Goal: Task Accomplishment & Management: Use online tool/utility

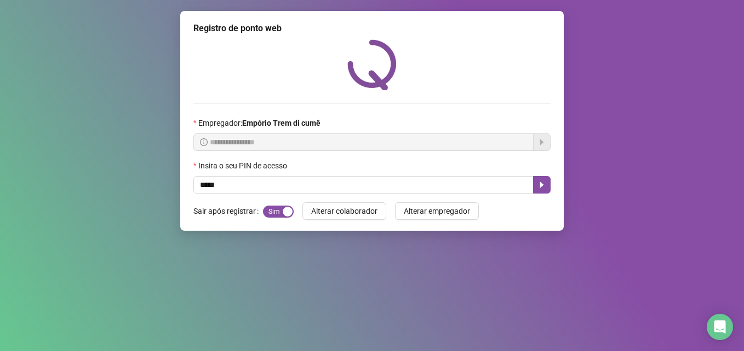
type input "*****"
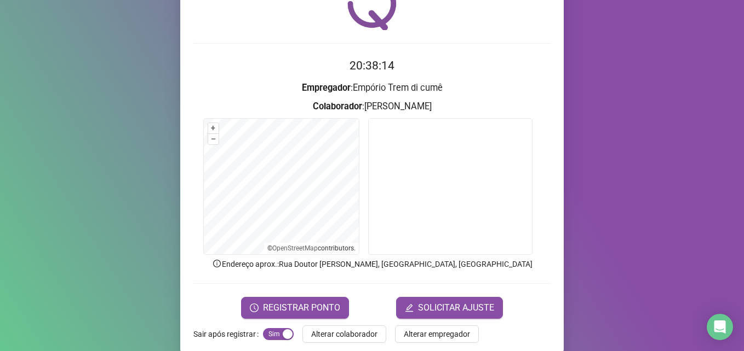
scroll to position [76, 0]
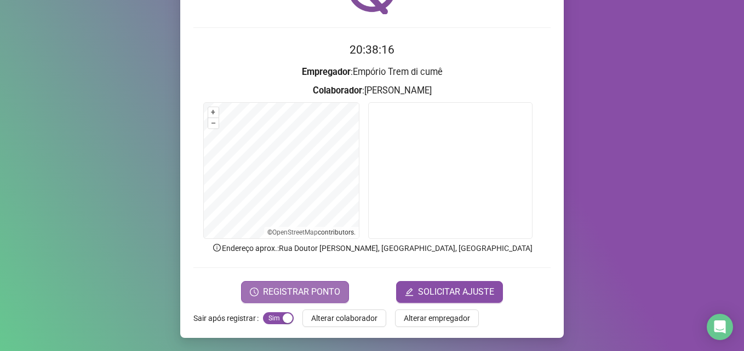
click at [303, 291] on span "REGISTRAR PONTO" at bounding box center [301, 292] width 77 height 13
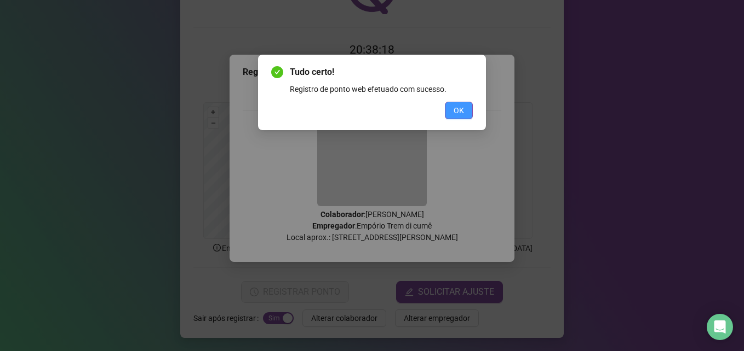
click at [458, 108] on span "OK" at bounding box center [458, 111] width 10 height 12
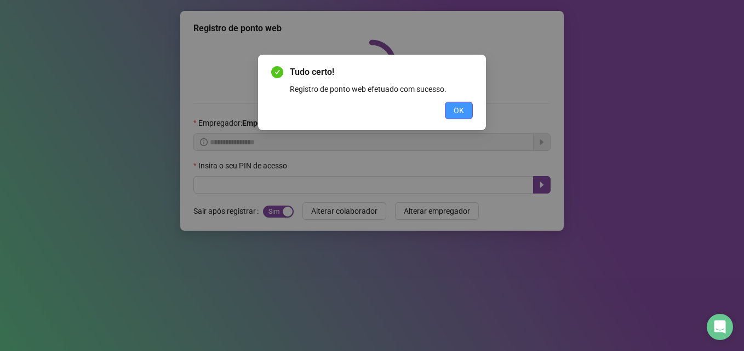
scroll to position [0, 0]
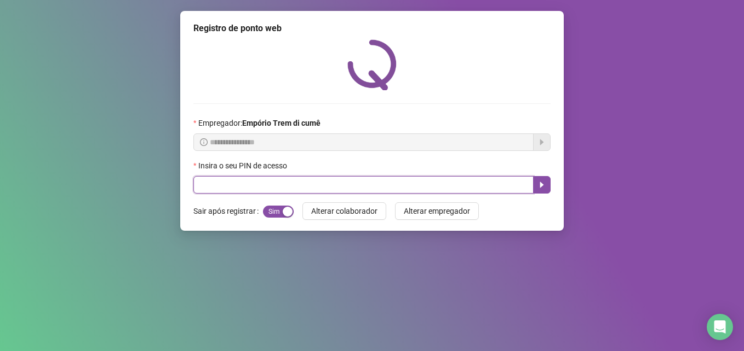
click at [208, 184] on input "text" at bounding box center [363, 185] width 340 height 18
type input "*****"
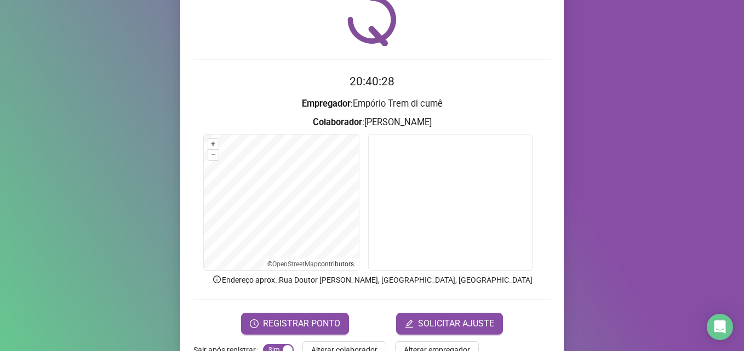
scroll to position [76, 0]
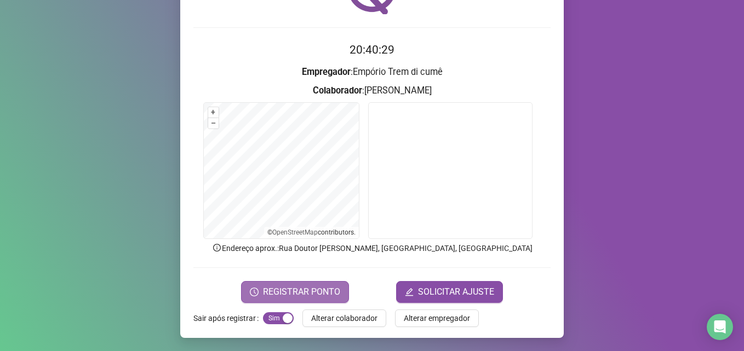
click at [312, 289] on span "REGISTRAR PONTO" at bounding box center [301, 292] width 77 height 13
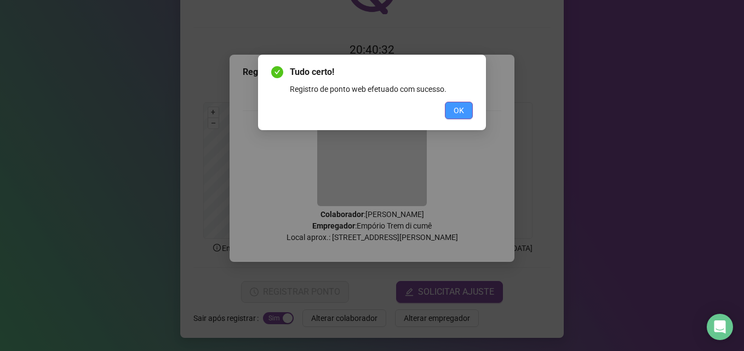
click at [455, 113] on span "OK" at bounding box center [458, 111] width 10 height 12
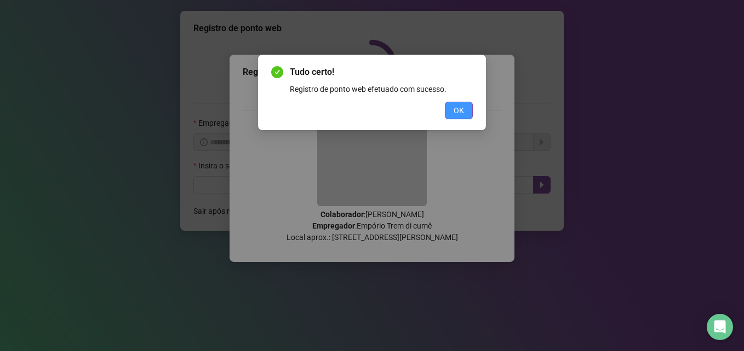
scroll to position [0, 0]
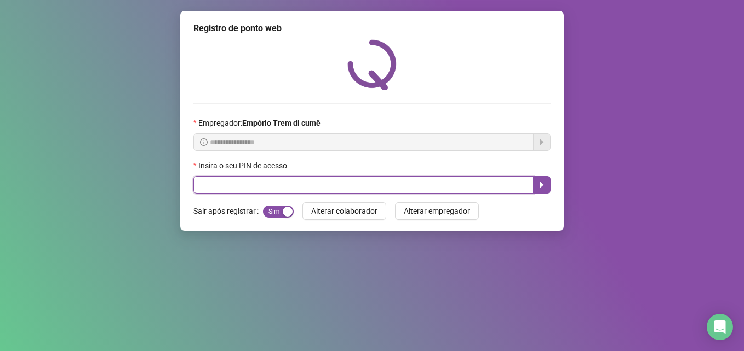
click at [219, 186] on input "text" at bounding box center [363, 185] width 340 height 18
type input "*****"
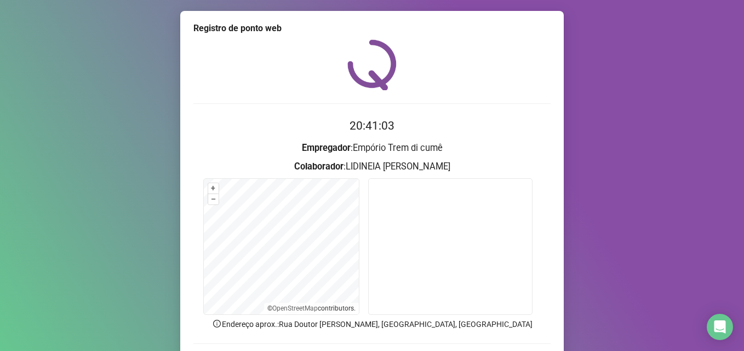
click at [323, 292] on form "20:41:03 Empregador : [PERSON_NAME] di cumê Colaborador : [PERSON_NAME] + – ⇧ ›…" at bounding box center [371, 248] width 357 height 262
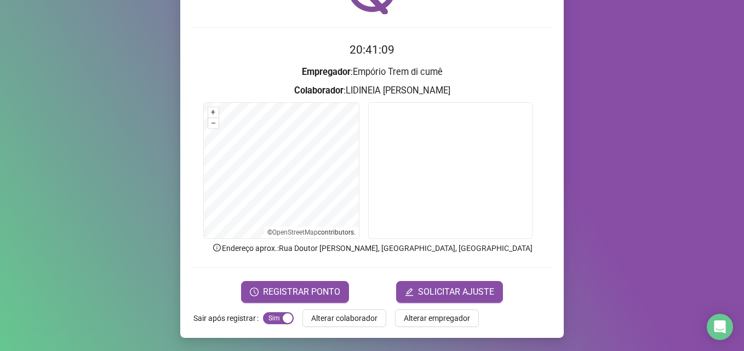
click at [323, 292] on span "REGISTRAR PONTO" at bounding box center [301, 292] width 77 height 13
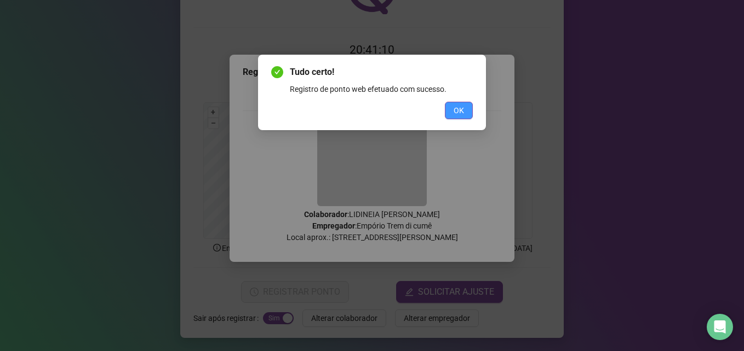
click at [461, 111] on span "OK" at bounding box center [458, 111] width 10 height 12
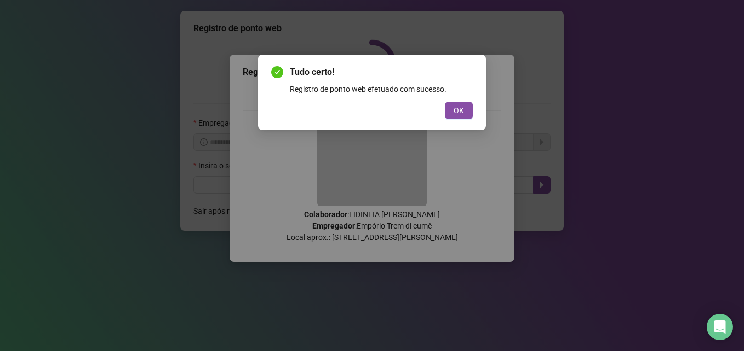
scroll to position [0, 0]
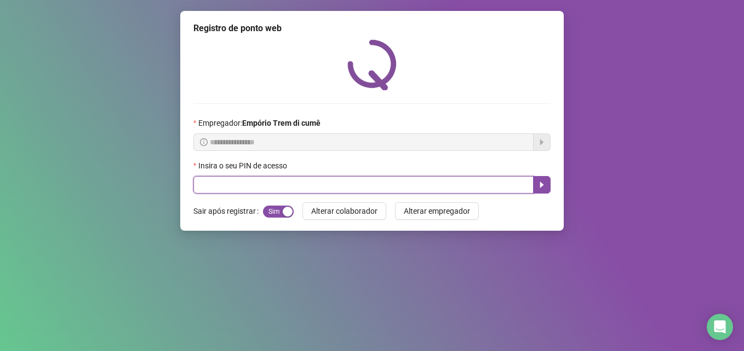
click at [243, 187] on input "text" at bounding box center [363, 185] width 340 height 18
click at [272, 182] on input "text" at bounding box center [363, 185] width 340 height 18
type input "*****"
click at [535, 184] on button "button" at bounding box center [542, 185] width 18 height 18
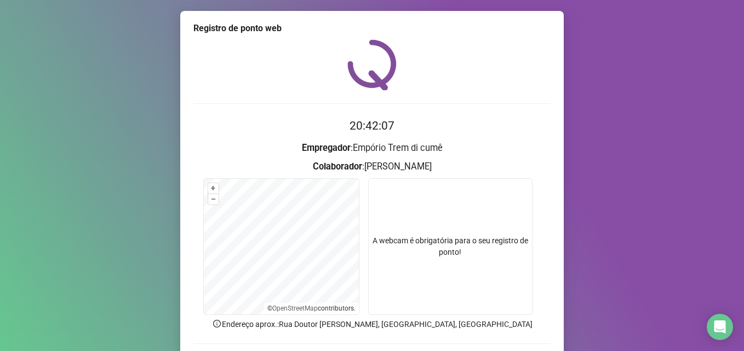
scroll to position [76, 0]
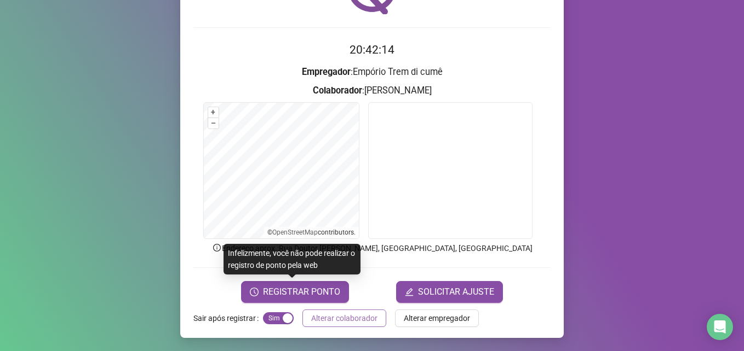
click at [317, 322] on span "Alterar colaborador" at bounding box center [344, 319] width 66 height 12
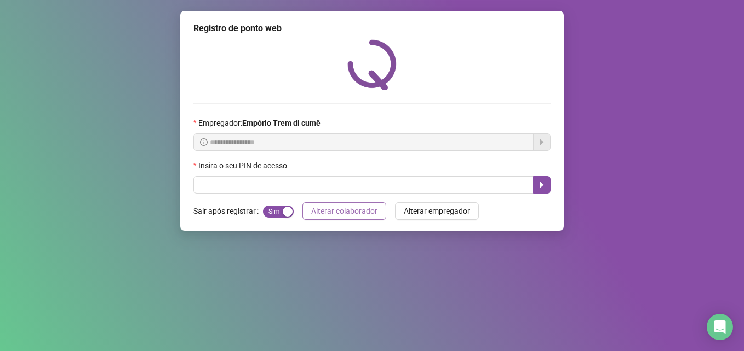
scroll to position [0, 0]
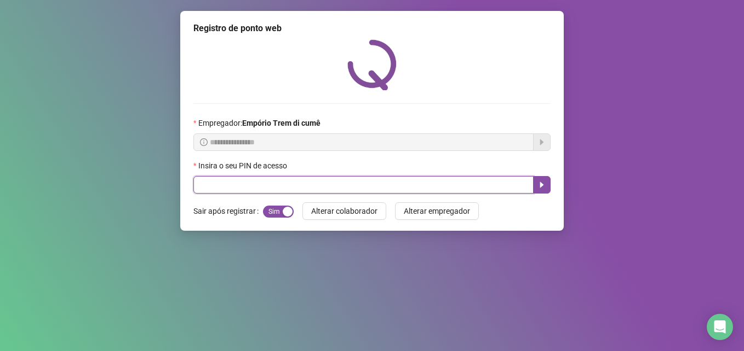
click at [321, 182] on input "text" at bounding box center [363, 185] width 340 height 18
type input "*****"
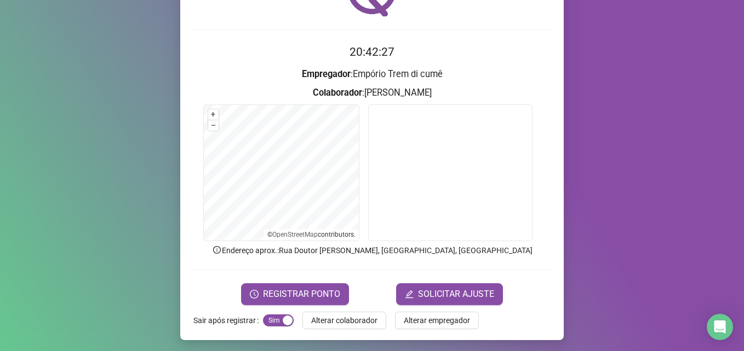
scroll to position [76, 0]
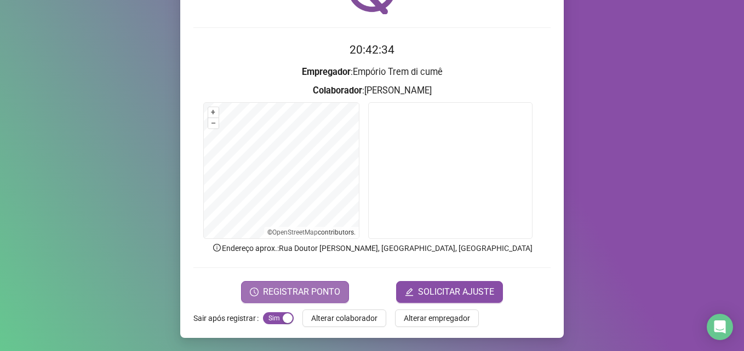
click at [313, 292] on span "REGISTRAR PONTO" at bounding box center [301, 292] width 77 height 13
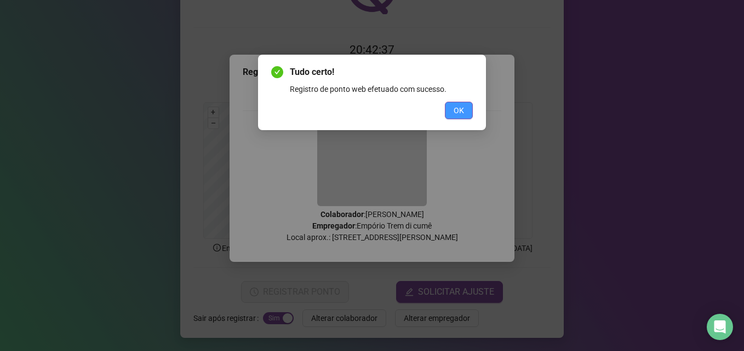
click at [457, 114] on span "OK" at bounding box center [458, 111] width 10 height 12
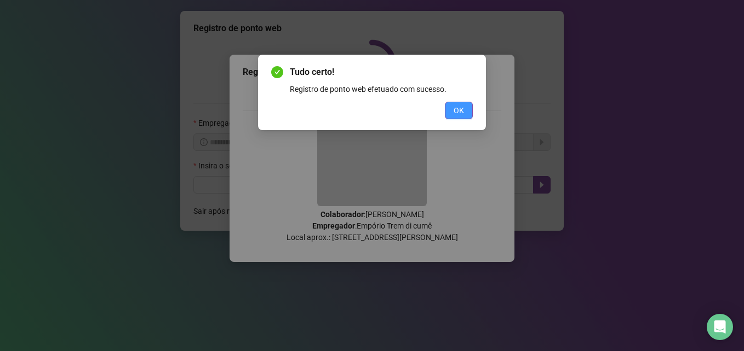
scroll to position [0, 0]
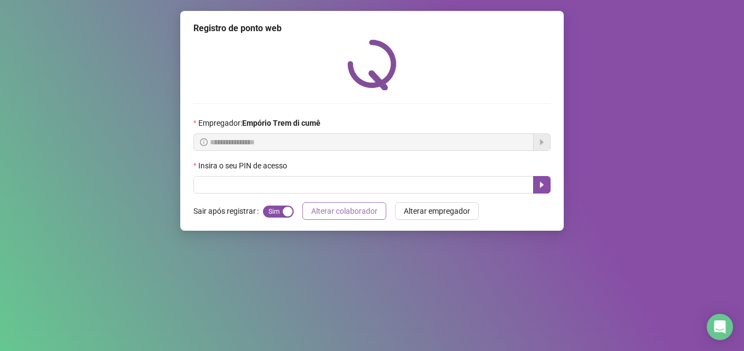
click at [322, 217] on span "Alterar colaborador" at bounding box center [344, 211] width 66 height 12
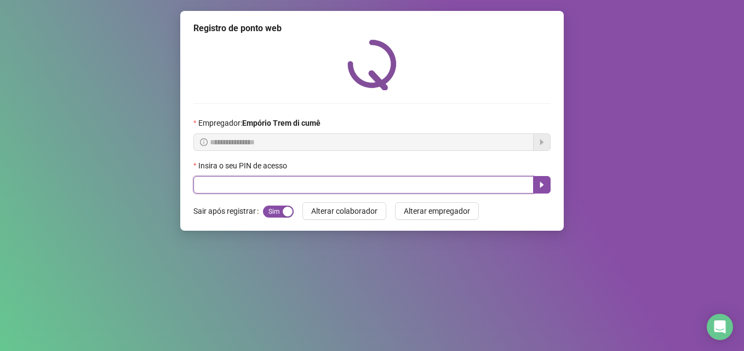
click at [276, 193] on input "text" at bounding box center [363, 185] width 340 height 18
type input "*****"
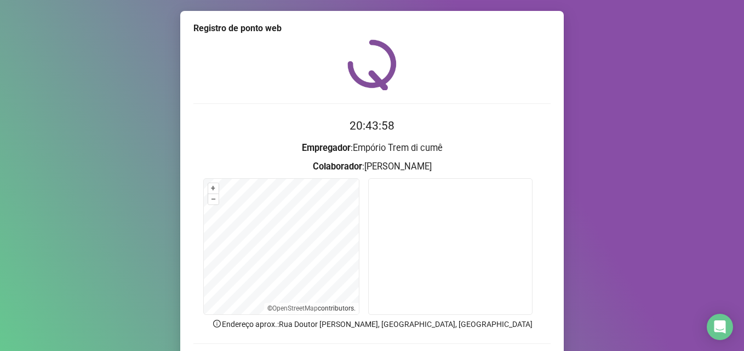
scroll to position [76, 0]
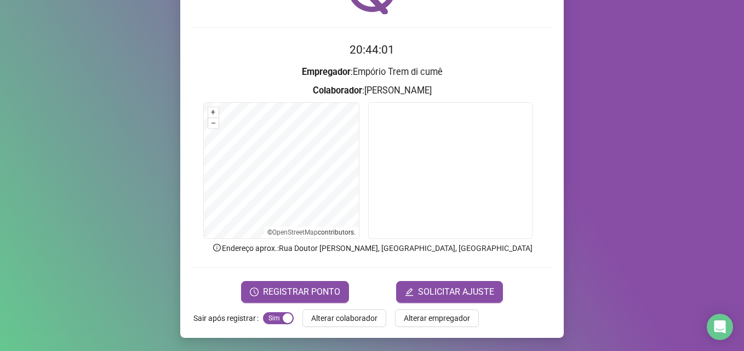
click at [293, 287] on span "REGISTRAR PONTO" at bounding box center [301, 292] width 77 height 13
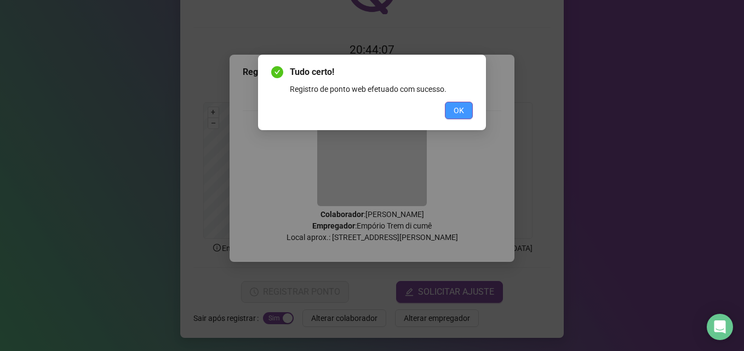
click at [463, 112] on span "OK" at bounding box center [458, 111] width 10 height 12
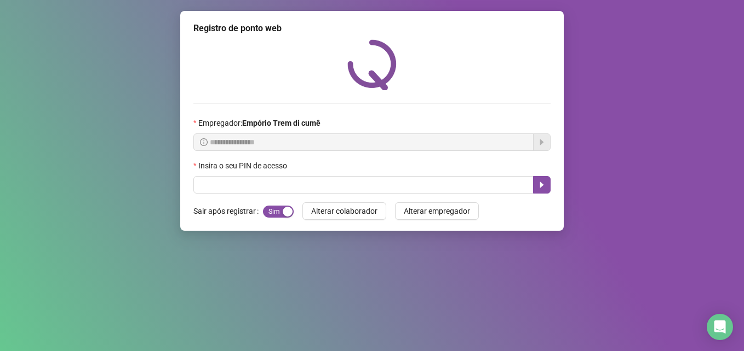
scroll to position [0, 0]
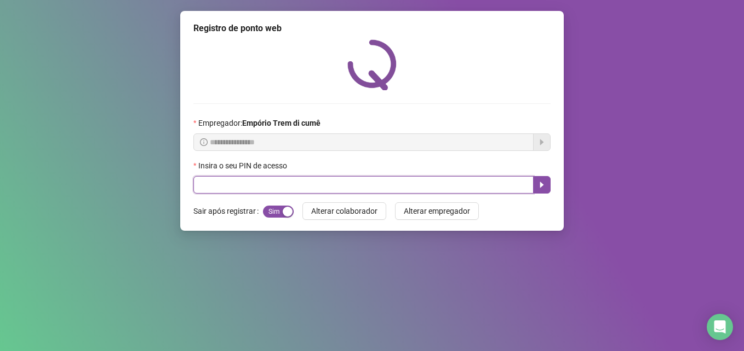
click at [310, 178] on input "text" at bounding box center [363, 185] width 340 height 18
type input "***"
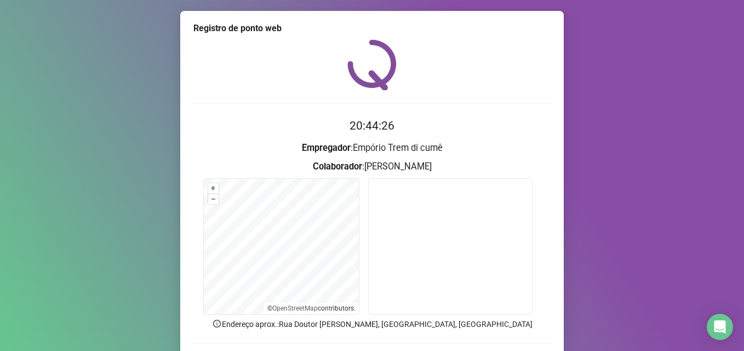
scroll to position [55, 0]
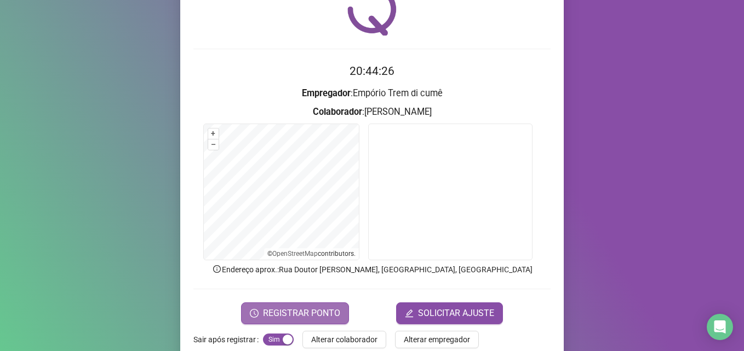
click at [313, 313] on span "REGISTRAR PONTO" at bounding box center [301, 313] width 77 height 13
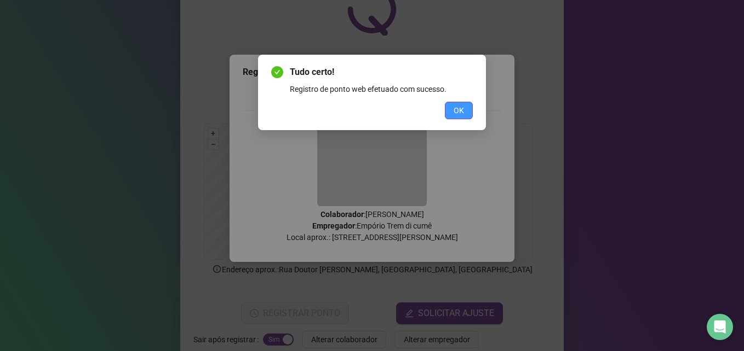
click at [459, 116] on span "OK" at bounding box center [458, 111] width 10 height 12
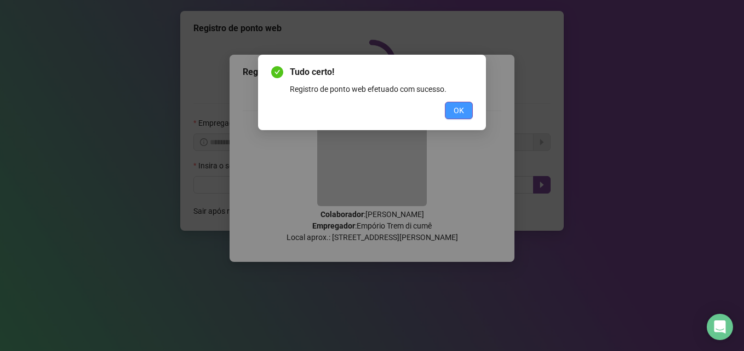
scroll to position [0, 0]
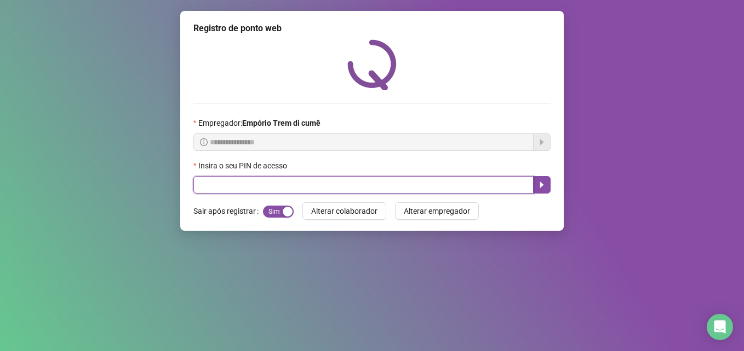
click at [354, 180] on input "text" at bounding box center [363, 185] width 340 height 18
click at [356, 182] on input "text" at bounding box center [363, 185] width 340 height 18
click at [358, 187] on input "text" at bounding box center [363, 185] width 340 height 18
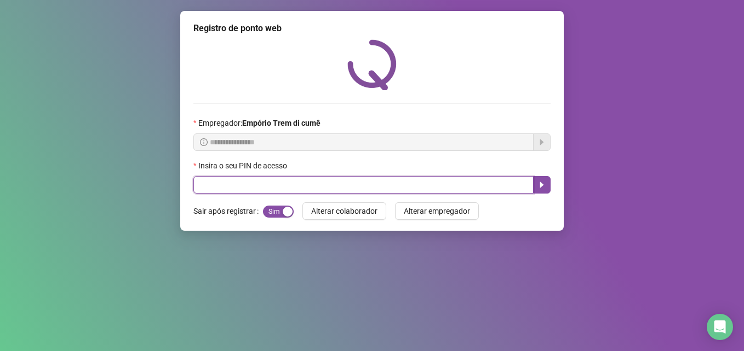
click at [358, 186] on input "text" at bounding box center [363, 185] width 340 height 18
click at [359, 186] on input "text" at bounding box center [363, 185] width 340 height 18
click at [420, 190] on input "text" at bounding box center [363, 185] width 340 height 18
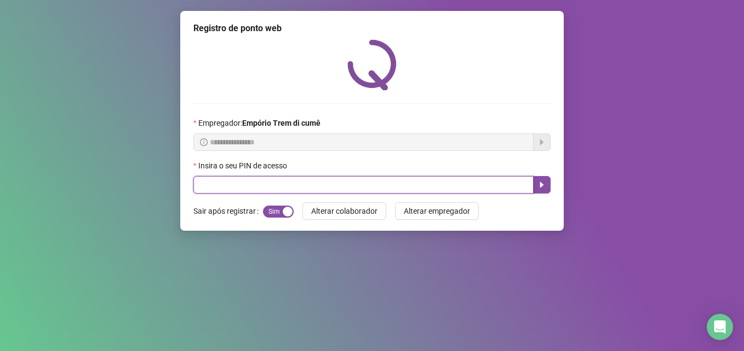
click at [458, 189] on input "text" at bounding box center [363, 185] width 340 height 18
click at [493, 185] on input "text" at bounding box center [363, 185] width 340 height 18
click at [490, 183] on input "text" at bounding box center [363, 185] width 340 height 18
click at [469, 177] on input "text" at bounding box center [363, 185] width 340 height 18
click at [467, 187] on input "text" at bounding box center [363, 185] width 340 height 18
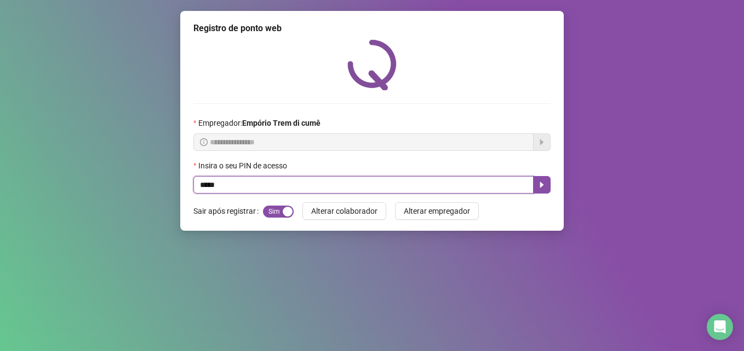
type input "*****"
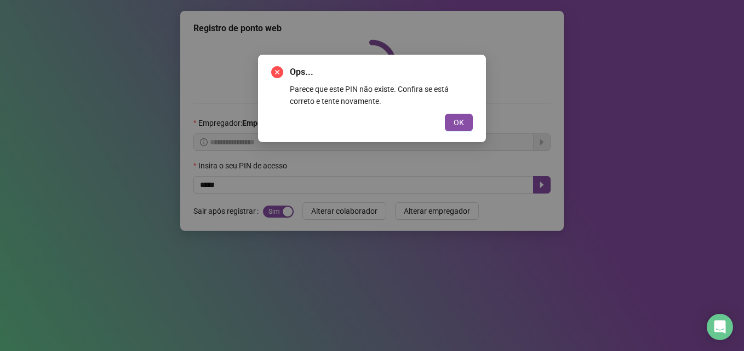
click at [445, 114] on button "OK" at bounding box center [459, 123] width 28 height 18
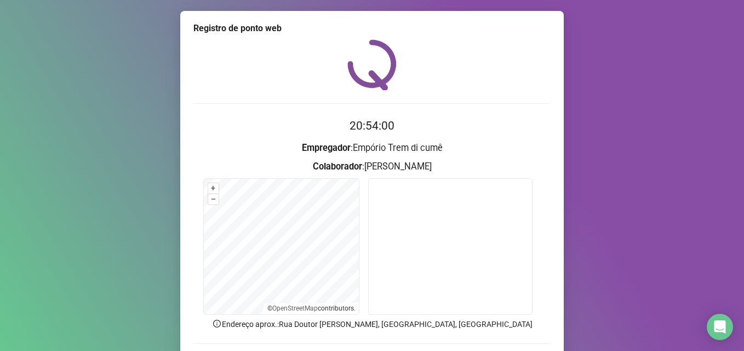
scroll to position [76, 0]
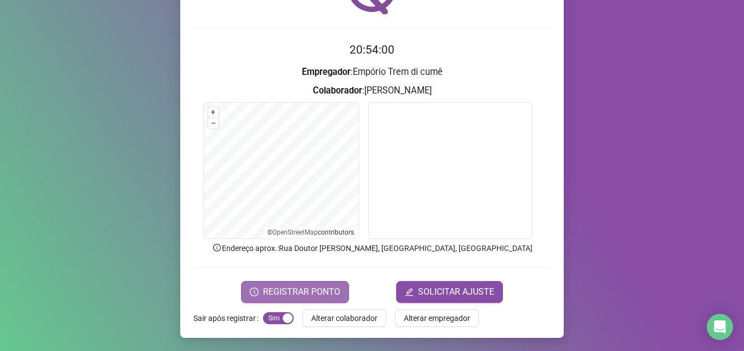
click at [334, 289] on span "REGISTRAR PONTO" at bounding box center [301, 292] width 77 height 13
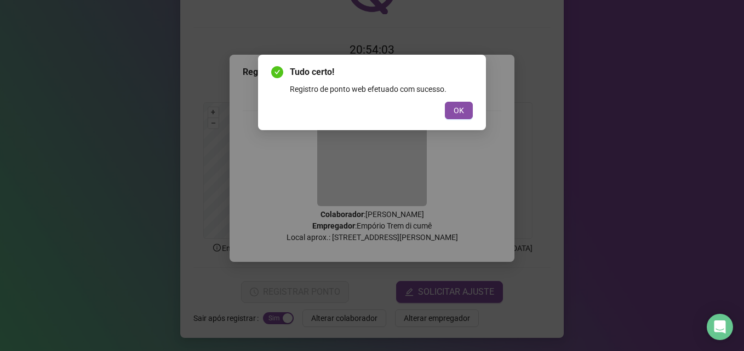
click at [465, 108] on button "OK" at bounding box center [459, 111] width 28 height 18
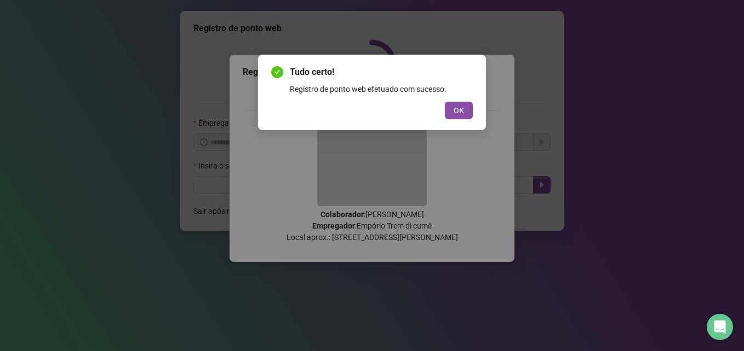
scroll to position [0, 0]
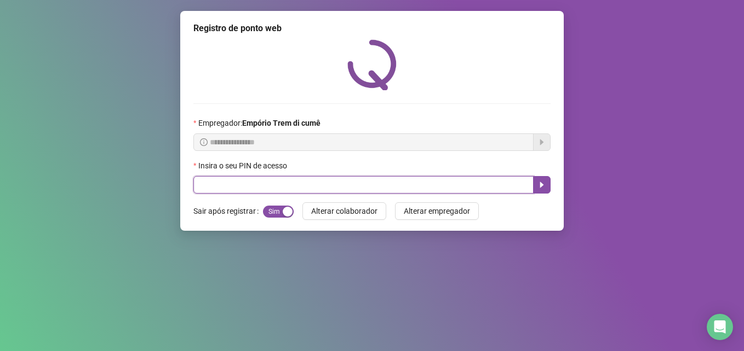
click at [384, 183] on input "text" at bounding box center [363, 185] width 340 height 18
type input "*****"
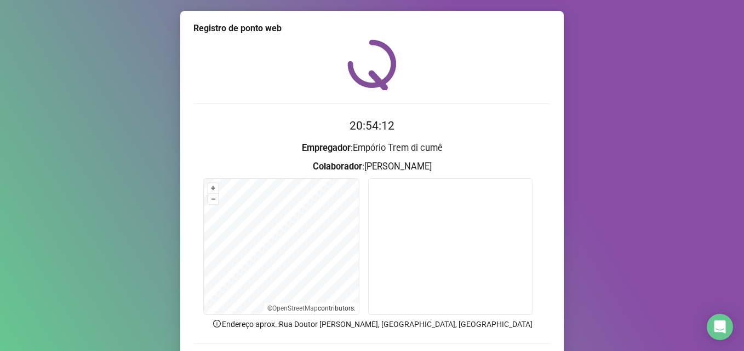
scroll to position [55, 0]
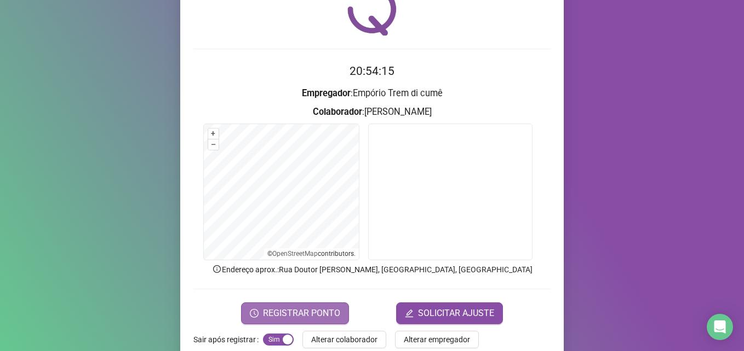
click at [285, 310] on span "REGISTRAR PONTO" at bounding box center [301, 313] width 77 height 13
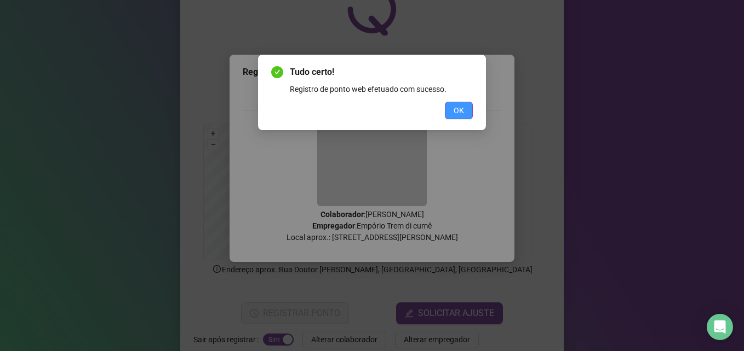
click at [458, 107] on span "OK" at bounding box center [458, 111] width 10 height 12
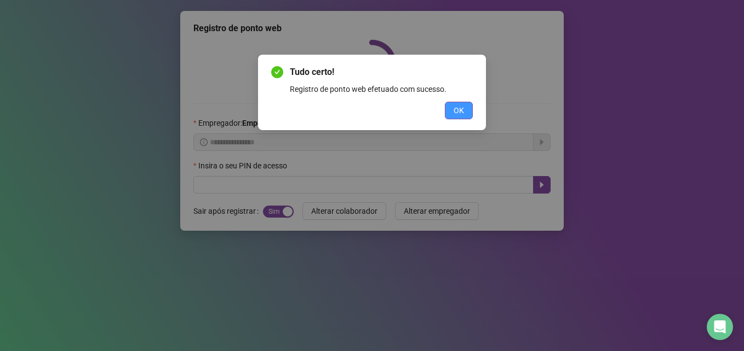
scroll to position [0, 0]
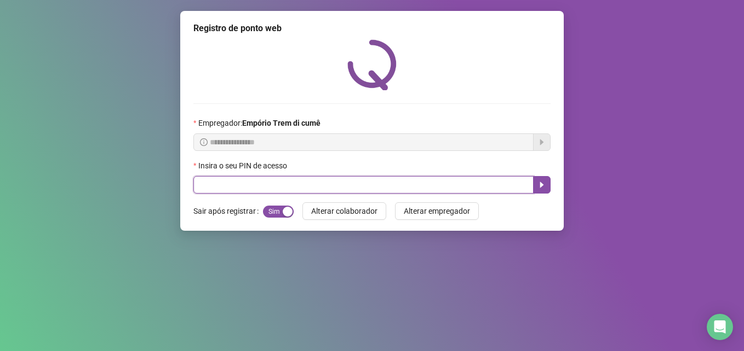
click at [406, 185] on input "text" at bounding box center [363, 185] width 340 height 18
